Goal: Find contact information: Find contact information

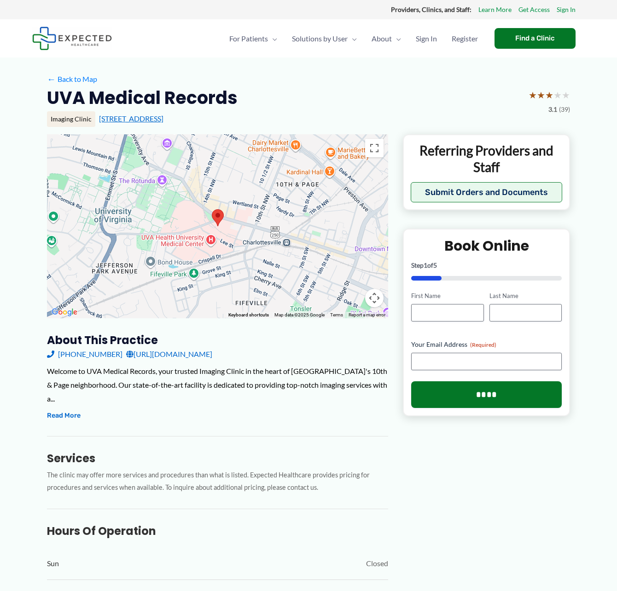
click at [163, 119] on link "[STREET_ADDRESS]" at bounding box center [131, 118] width 64 height 9
